Goal: Find specific page/section: Find specific page/section

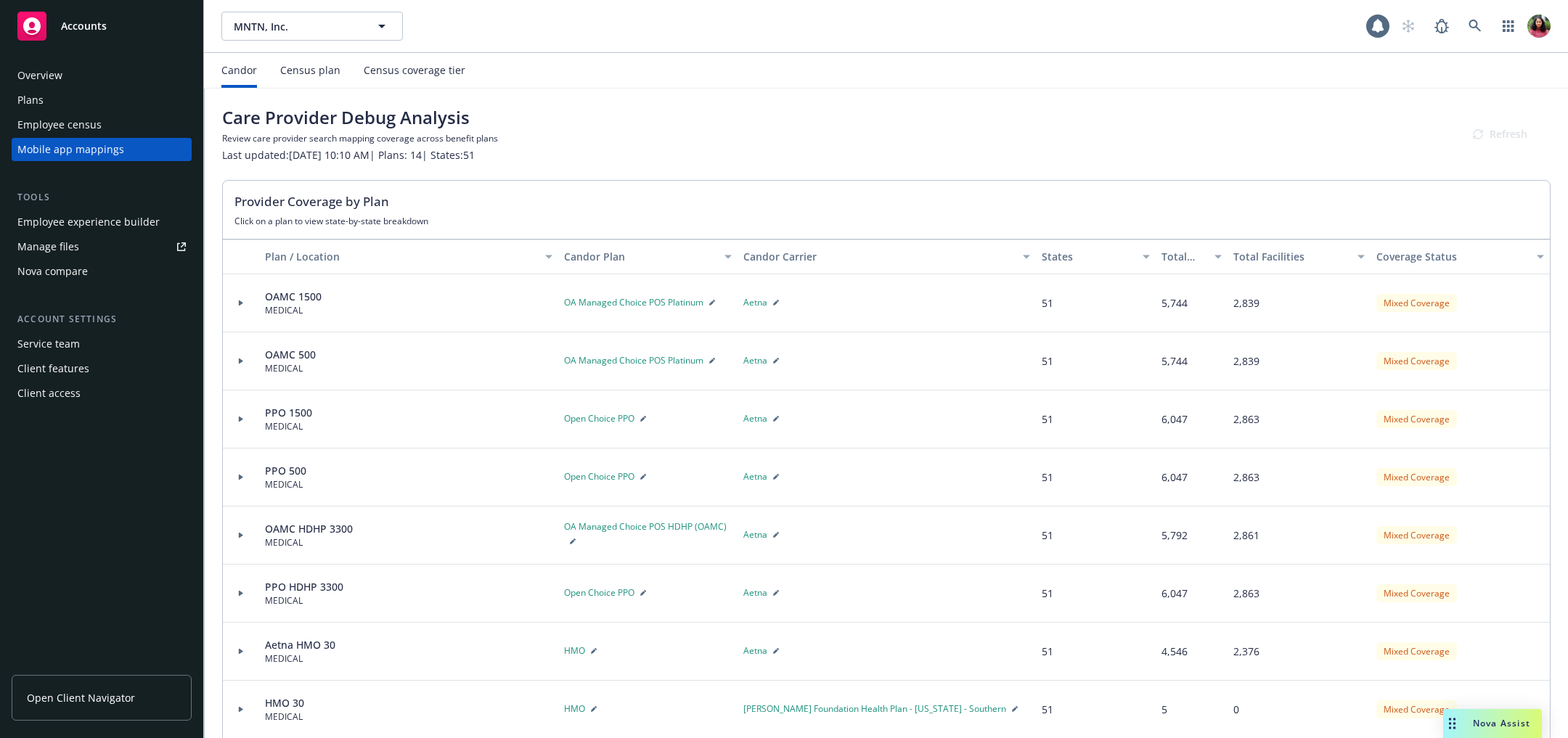
click at [316, 65] on div "Census plan" at bounding box center [310, 70] width 61 height 11
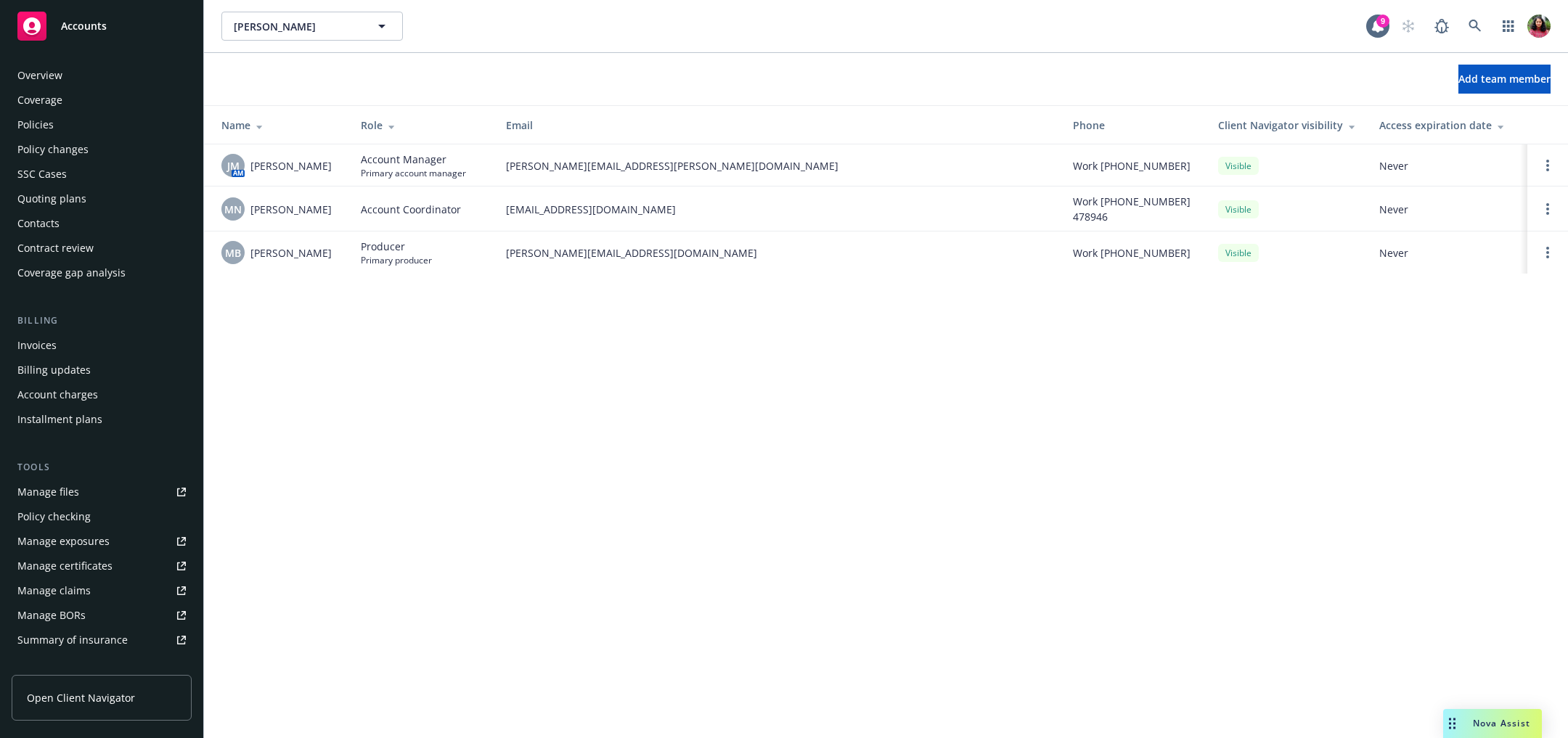
scroll to position [231, 0]
